Goal: Complete application form

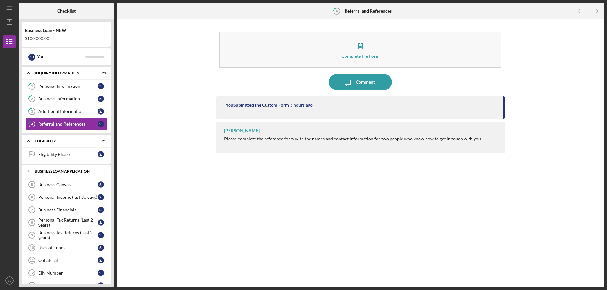
click at [45, 170] on div "BUSINESS LOAN APPLICATION" at bounding box center [69, 172] width 68 height 4
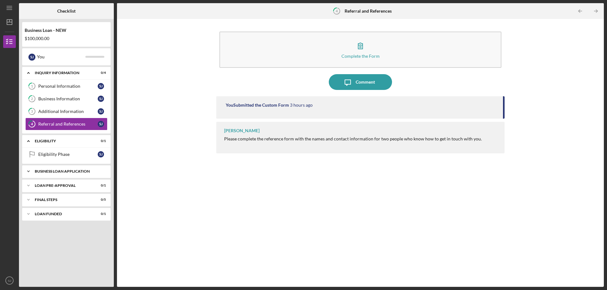
click at [45, 170] on div "BUSINESS LOAN APPLICATION" at bounding box center [69, 172] width 68 height 4
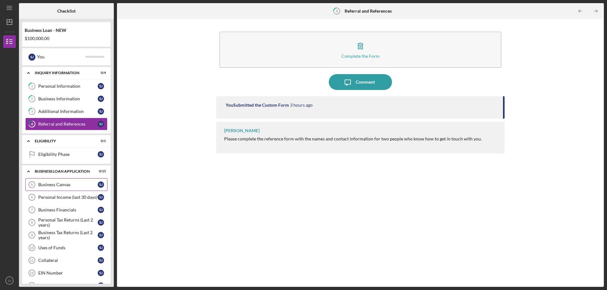
click at [44, 184] on div "Business Canvas" at bounding box center [67, 184] width 59 height 5
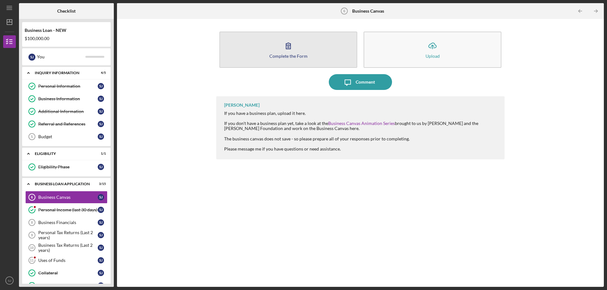
click at [301, 55] on div "Complete the Form" at bounding box center [288, 56] width 38 height 5
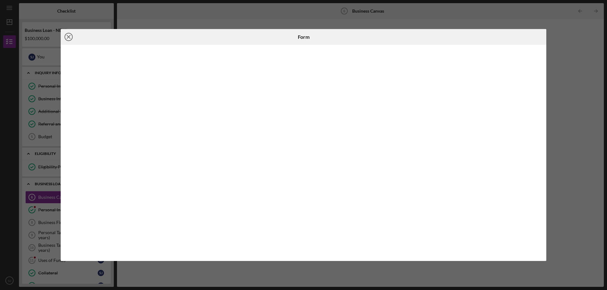
click at [68, 35] on icon "Icon/Close" at bounding box center [69, 37] width 16 height 16
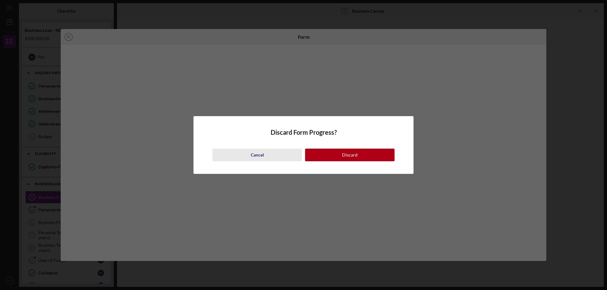
click at [259, 153] on div "Cancel" at bounding box center [257, 155] width 13 height 13
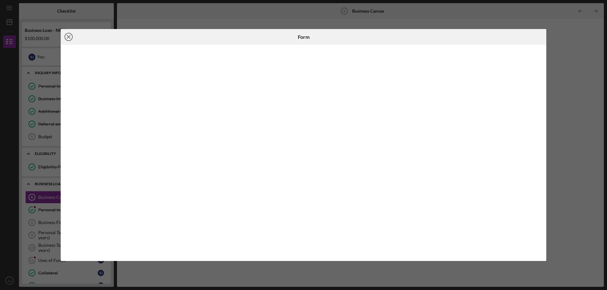
click at [69, 35] on icon "Icon/Close" at bounding box center [69, 37] width 16 height 16
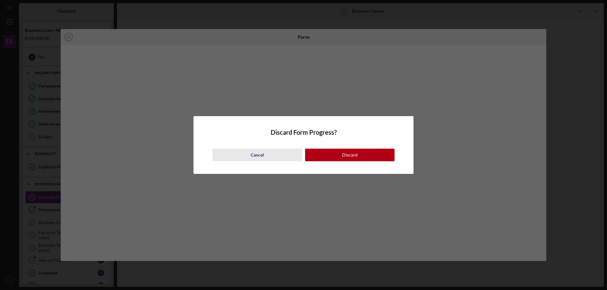
click at [265, 158] on button "Cancel" at bounding box center [256, 155] width 89 height 13
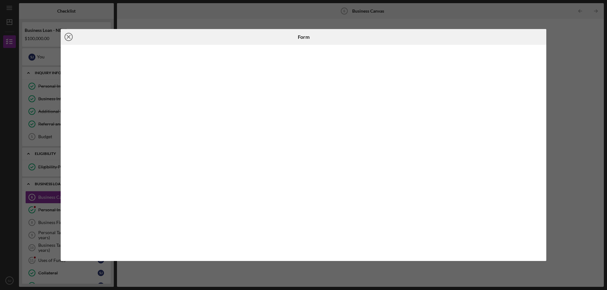
click at [70, 38] on line at bounding box center [68, 36] width 3 height 3
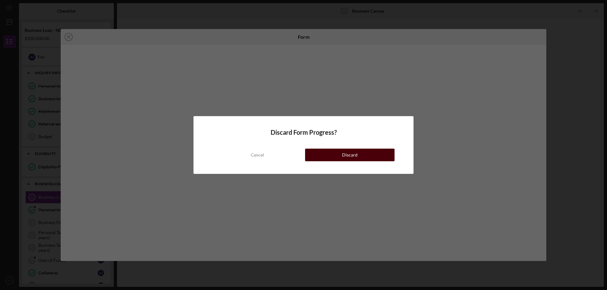
click at [333, 156] on button "Discard" at bounding box center [349, 155] width 89 height 13
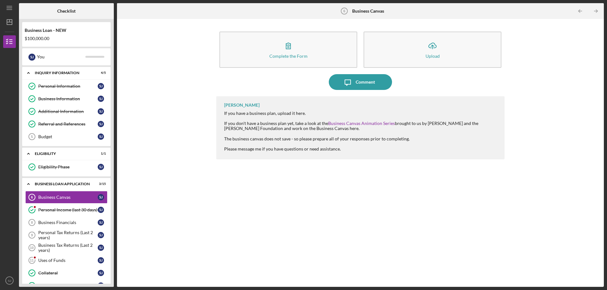
drag, startPoint x: 45, startPoint y: 222, endPoint x: 185, endPoint y: 220, distance: 140.0
click at [185, 220] on div "Checklist Business Loan - NEW $100,000.00 [PERSON_NAME] You Icon/Expander INQUI…" at bounding box center [311, 145] width 585 height 284
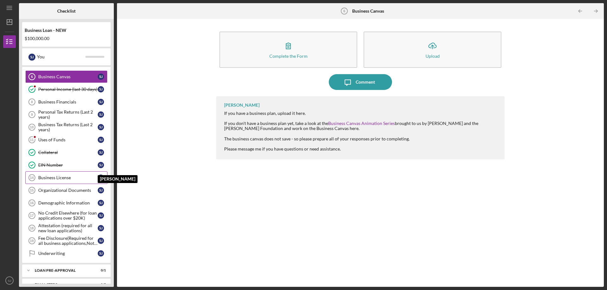
scroll to position [146, 0]
